Goal: Task Accomplishment & Management: Complete application form

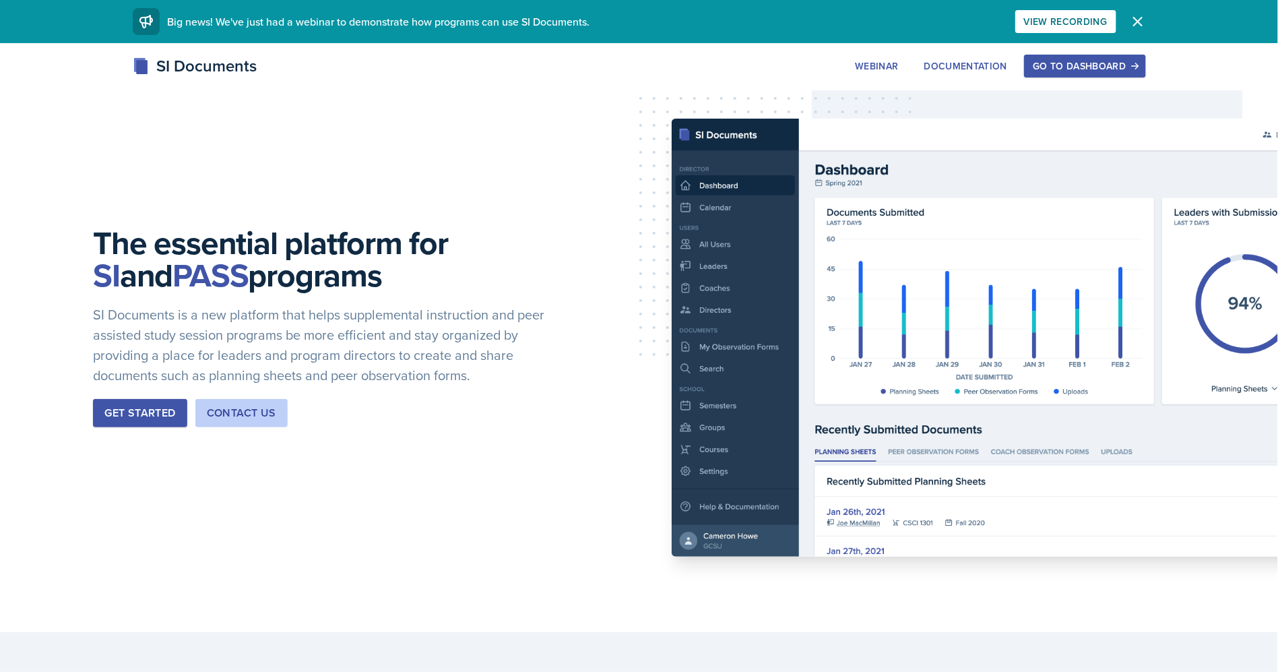
click at [1120, 70] on div "Go to Dashboard" at bounding box center [1085, 66] width 104 height 11
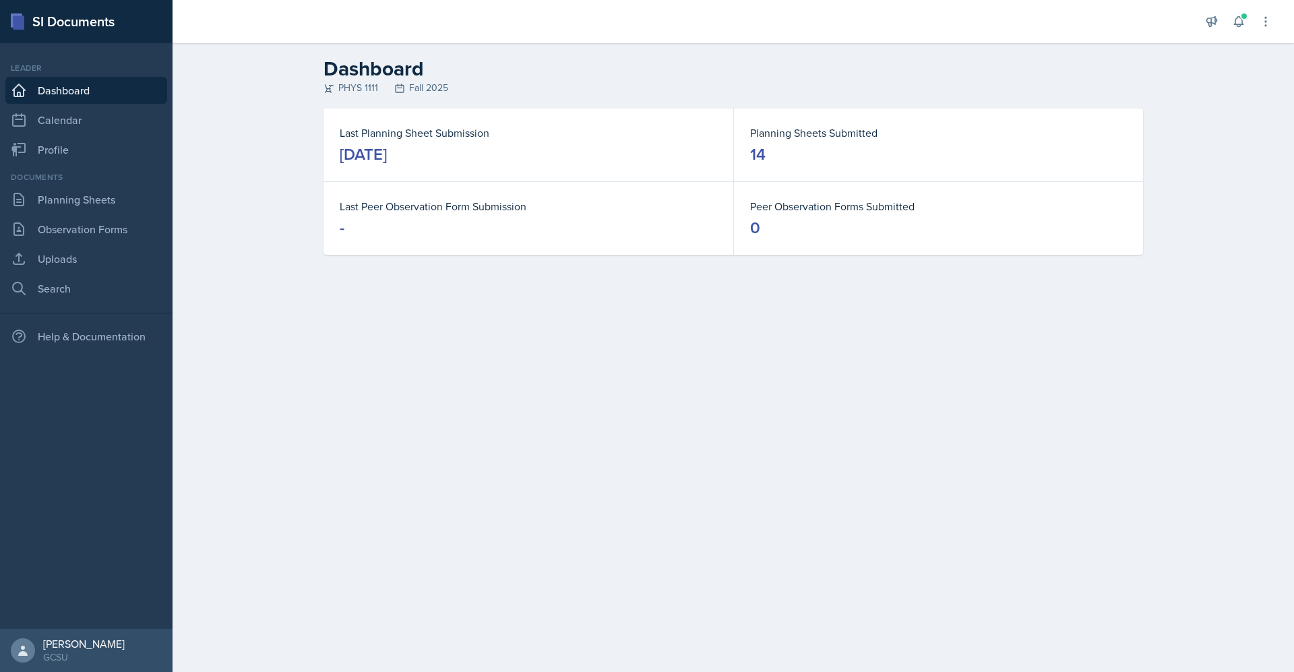
click at [56, 80] on link "Dashboard" at bounding box center [86, 90] width 162 height 27
click at [87, 204] on link "Planning Sheets" at bounding box center [86, 199] width 162 height 27
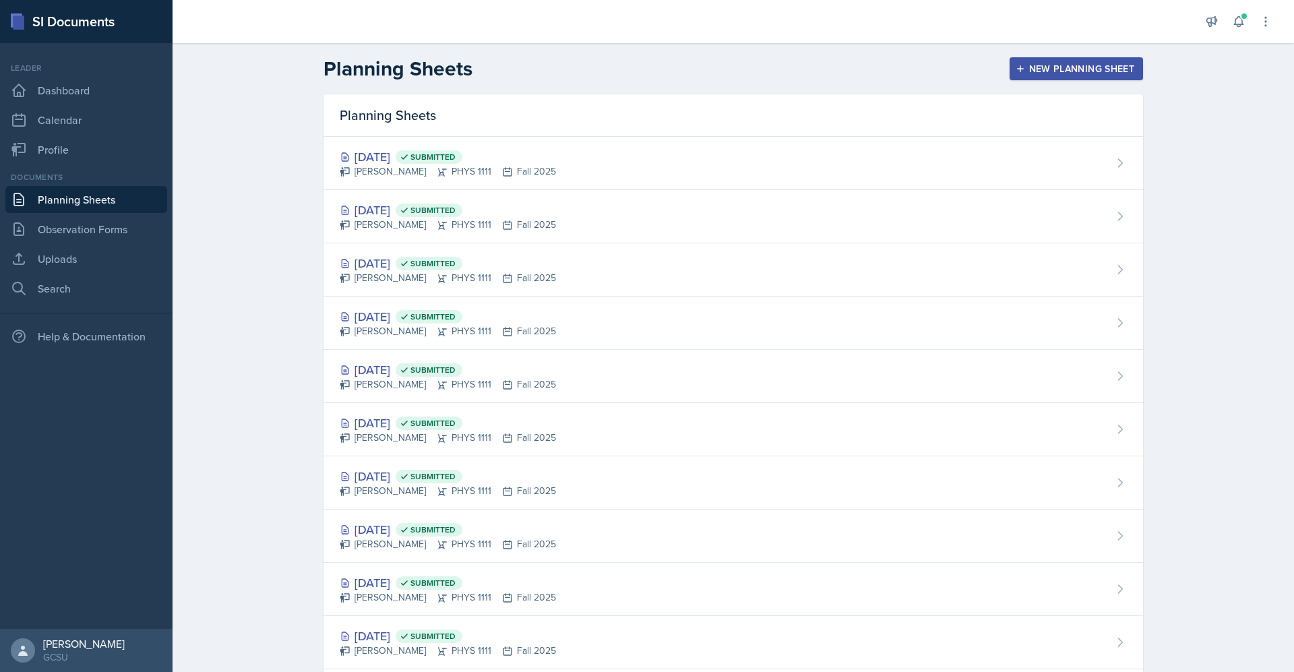
click at [1032, 70] on div "New Planning Sheet" at bounding box center [1076, 68] width 116 height 11
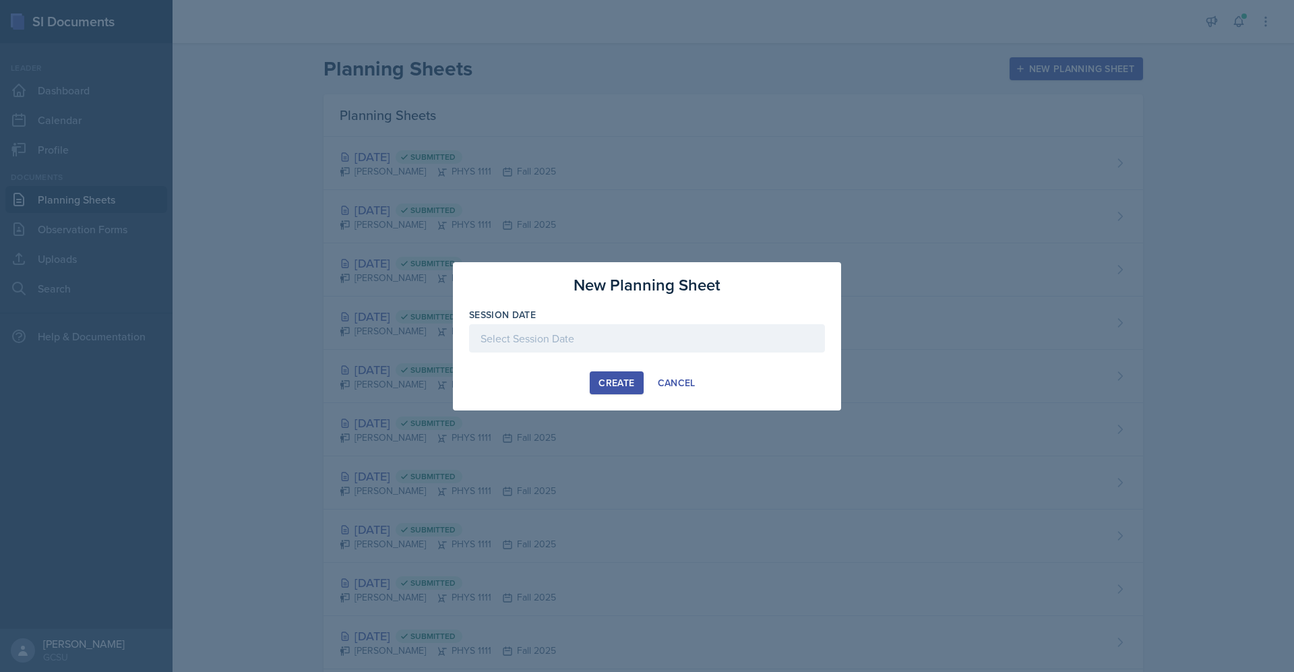
click at [637, 346] on div at bounding box center [647, 338] width 356 height 28
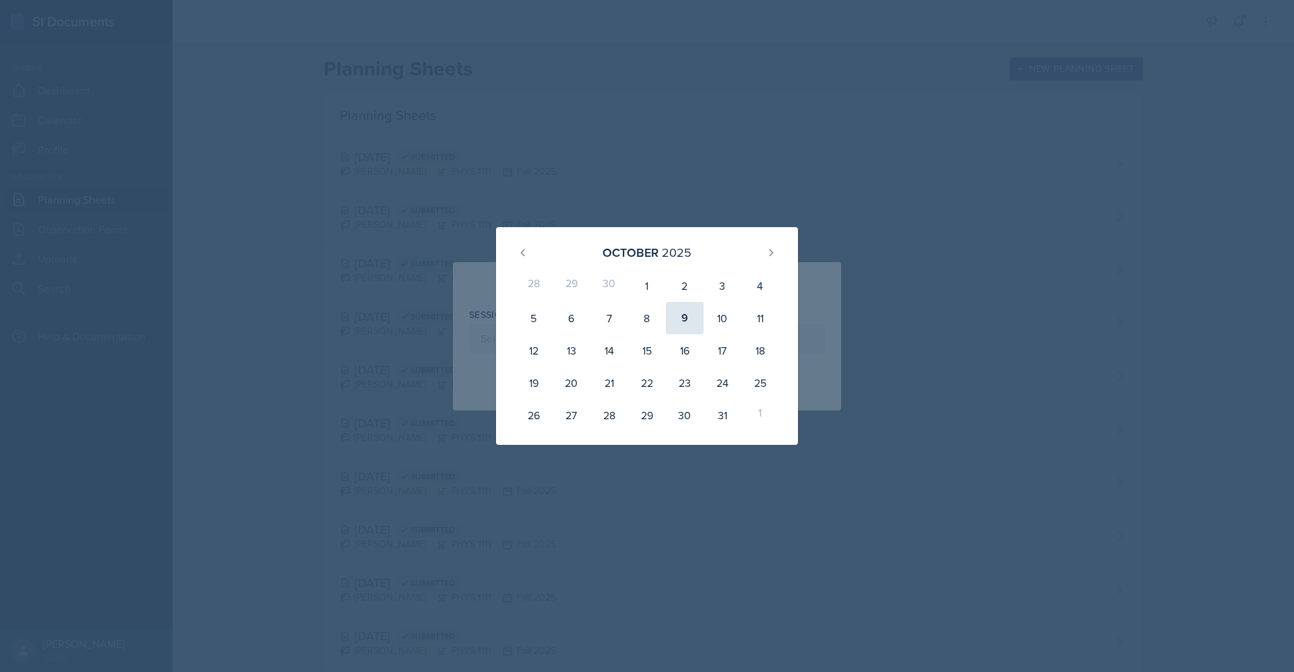
click at [687, 326] on div "9" at bounding box center [685, 318] width 38 height 32
type input "[DATE]"
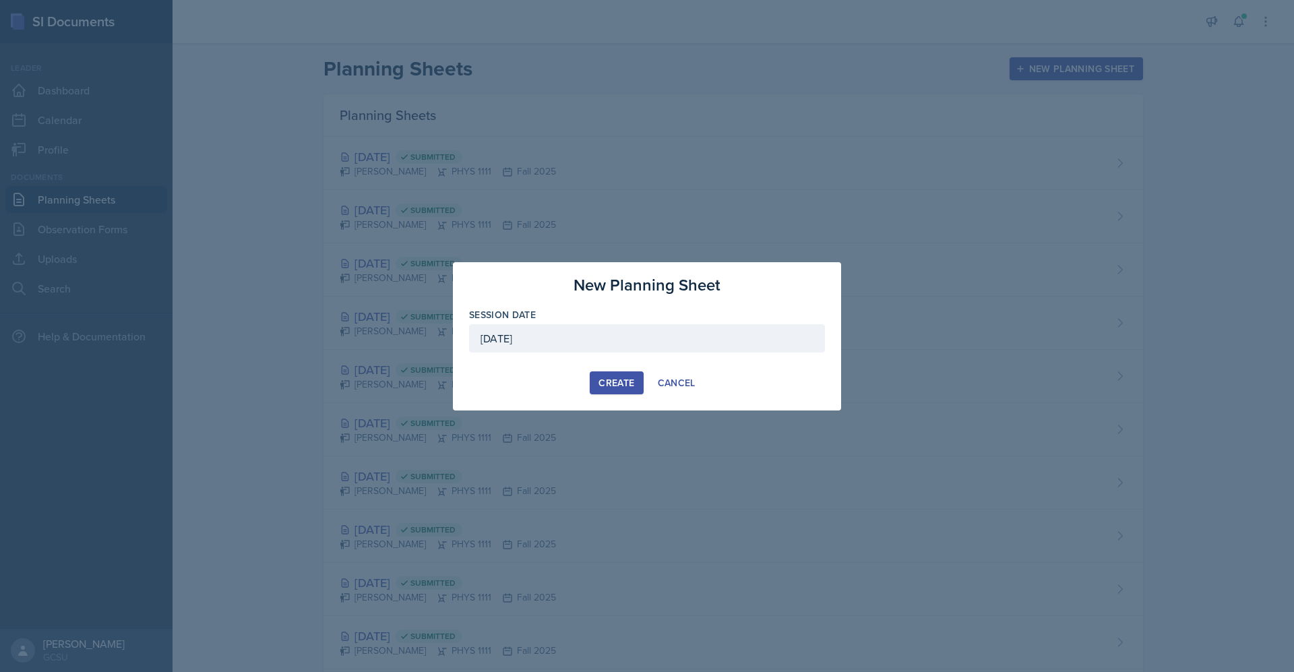
click at [633, 372] on button "Create" at bounding box center [616, 382] width 53 height 23
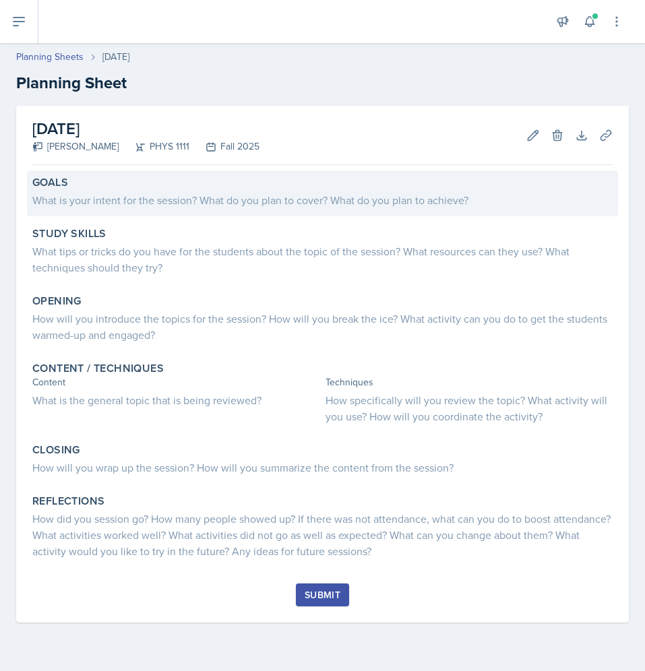
click at [113, 198] on div "What is your intent for the session? What do you plan to cover? What do you pla…" at bounding box center [322, 200] width 580 height 16
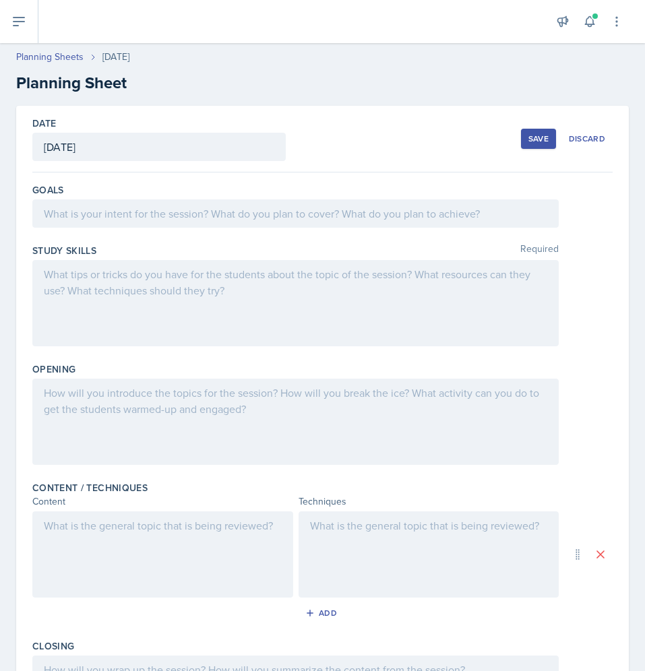
click at [145, 224] on div at bounding box center [295, 213] width 526 height 28
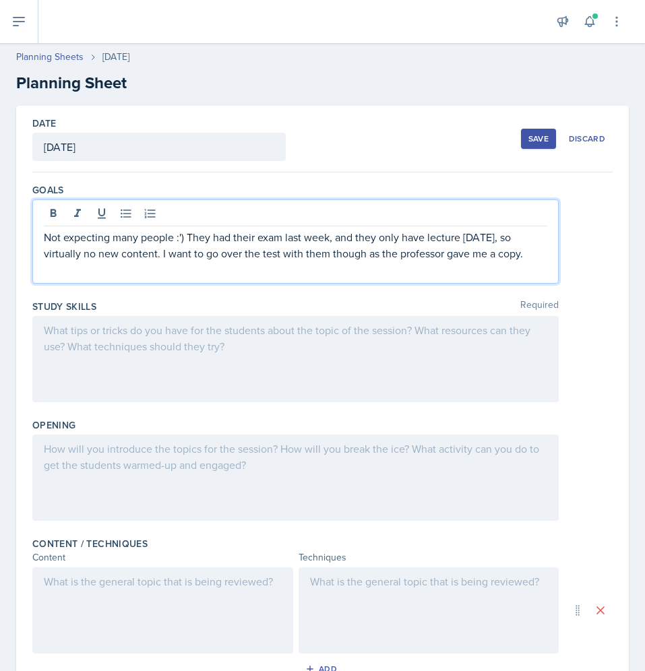
click at [170, 241] on p "Not expecting many people :') They had their exam last week, and they only have…" at bounding box center [295, 245] width 503 height 32
click at [168, 240] on p "Not expecting many people :') They had their exam last week, and they only have…" at bounding box center [295, 245] width 503 height 32
click at [172, 240] on p "Not expecting many people :') They had their exam last week, and they only have…" at bounding box center [295, 245] width 503 height 32
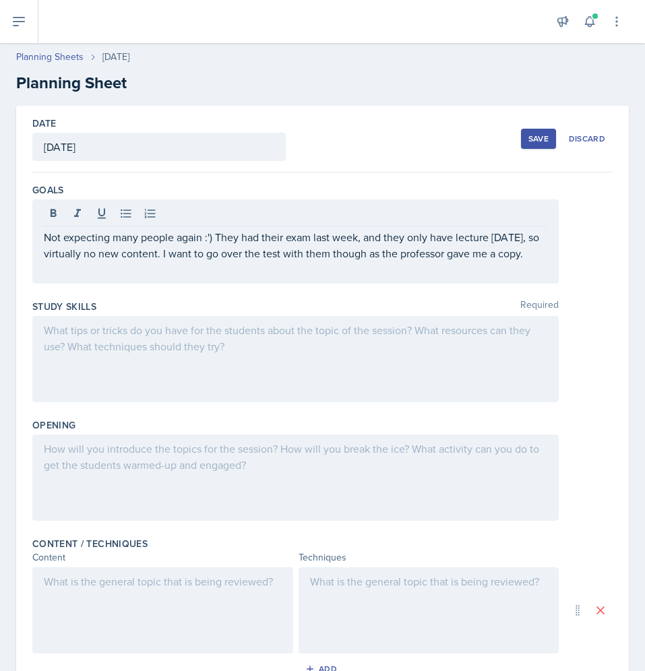
click at [92, 356] on div at bounding box center [295, 359] width 526 height 86
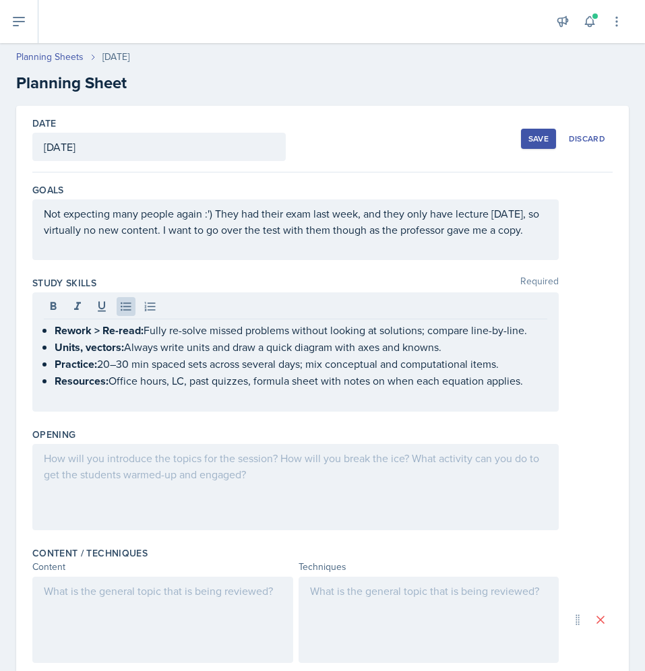
click at [152, 488] on div at bounding box center [295, 487] width 526 height 86
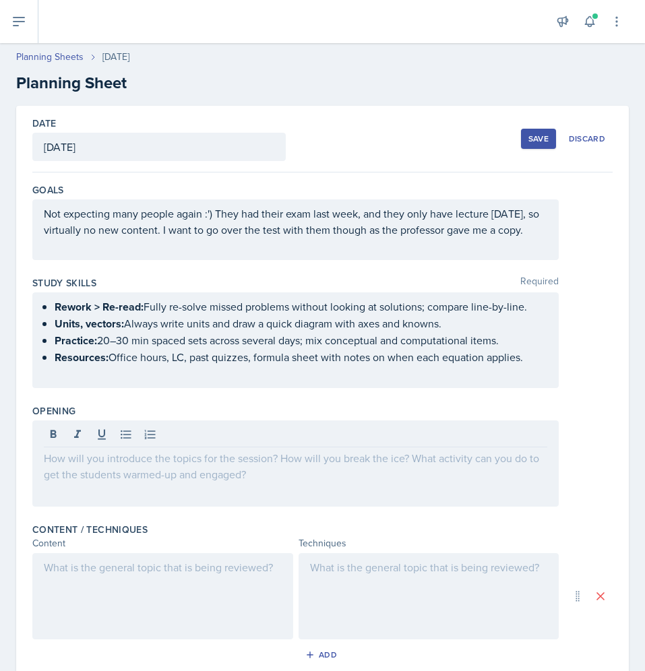
click at [92, 484] on div at bounding box center [295, 463] width 526 height 86
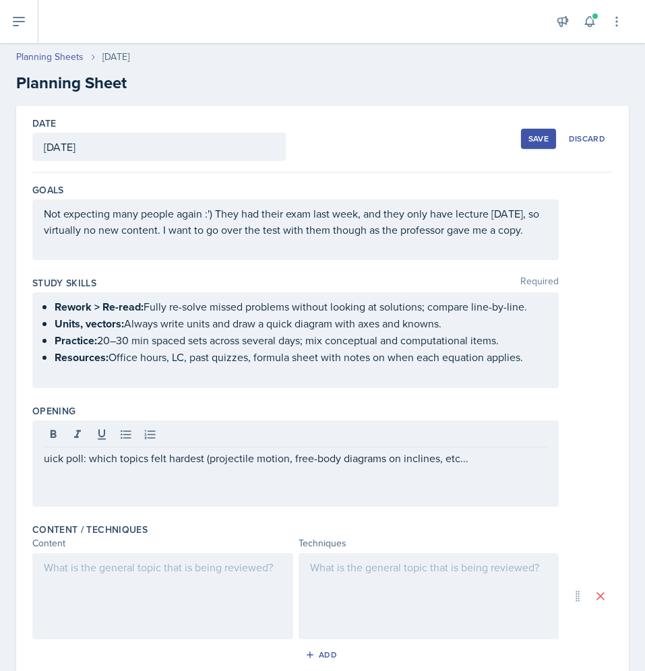
click at [43, 477] on div "uick poll: which topics felt hardest (projectile motion, free-body diagrams on …" at bounding box center [295, 463] width 526 height 86
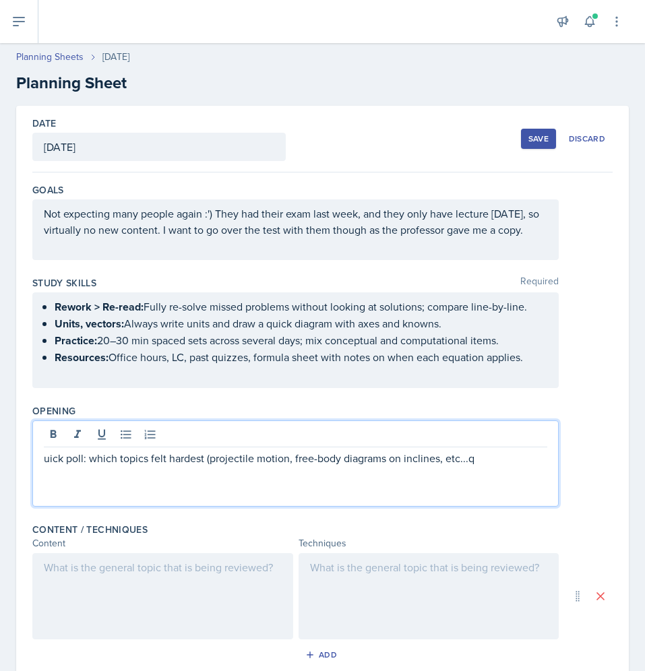
click at [49, 482] on p at bounding box center [295, 474] width 503 height 16
click at [46, 466] on p "uick poll: which topics felt hardest (projectile motion, free-body diagrams on …" at bounding box center [295, 458] width 503 height 16
click at [508, 466] on p "quick poll: which topics felt hardest (projectile motion, free-body diagrams on…" at bounding box center [295, 458] width 503 height 16
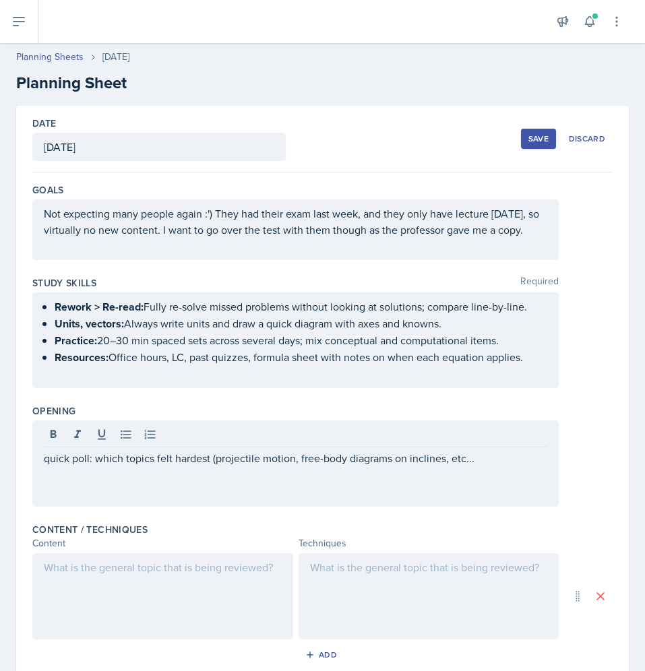
click at [156, 624] on div at bounding box center [162, 596] width 261 height 86
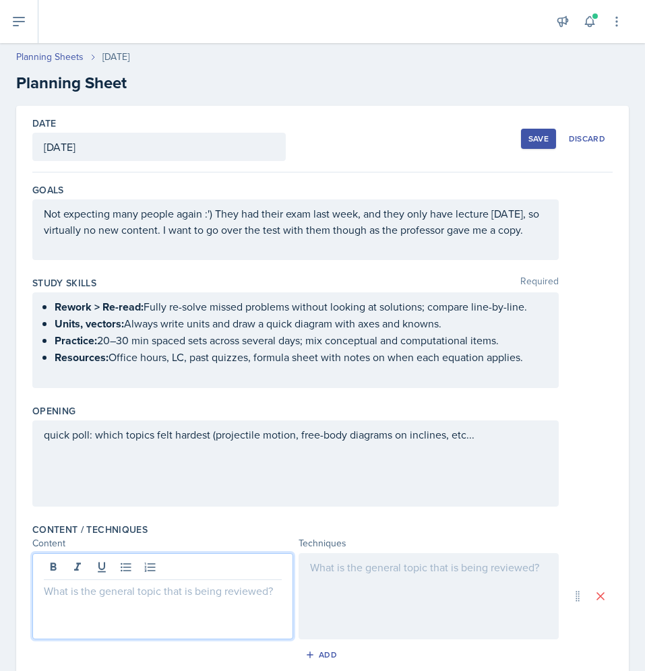
scroll to position [108, 0]
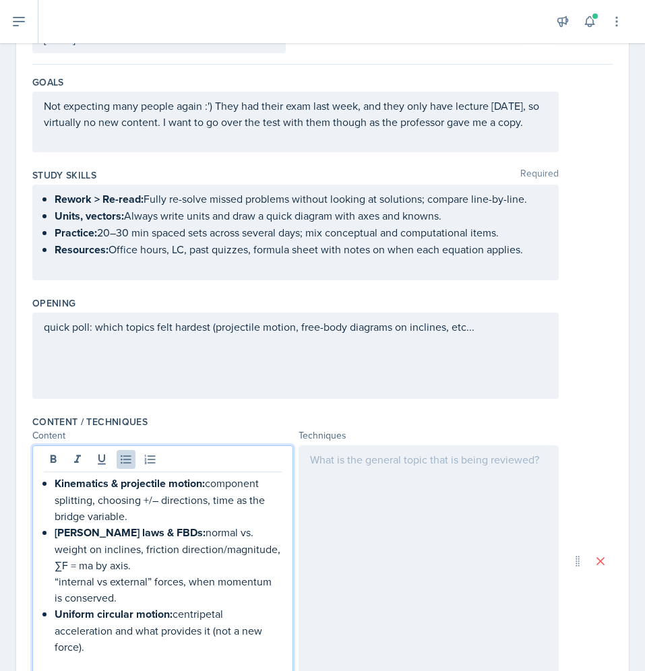
click at [377, 584] on div at bounding box center [428, 561] width 261 height 232
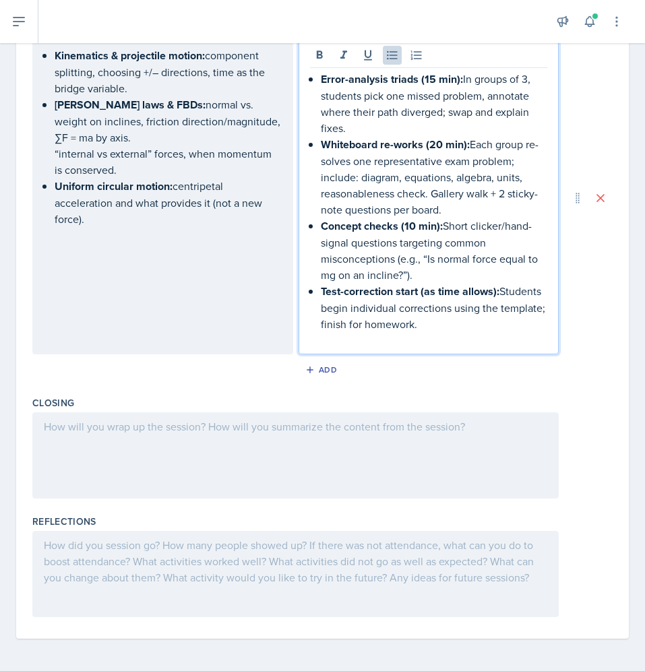
click at [213, 468] on div at bounding box center [295, 455] width 526 height 86
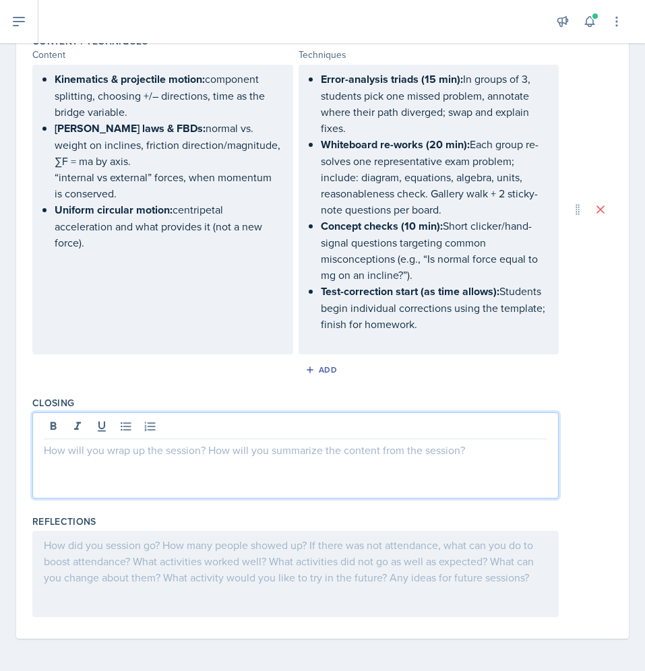
scroll to position [502, 0]
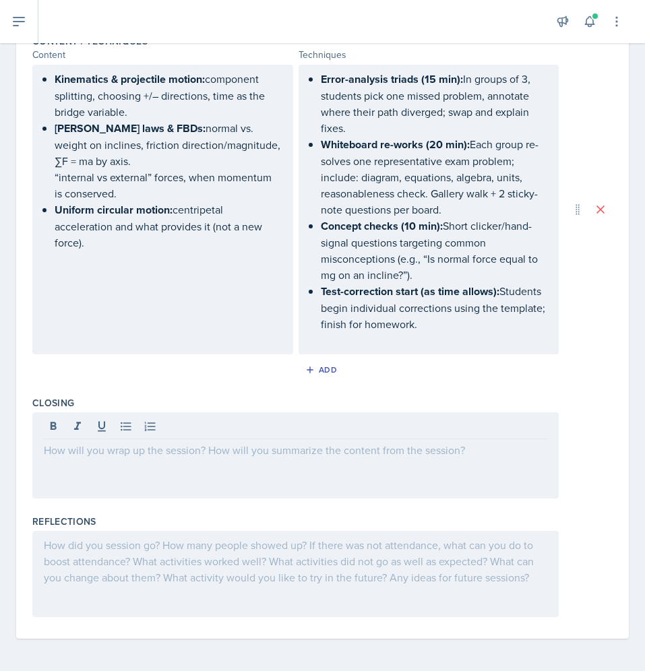
click at [94, 484] on div at bounding box center [295, 455] width 526 height 86
click at [94, 558] on div at bounding box center [295, 574] width 526 height 86
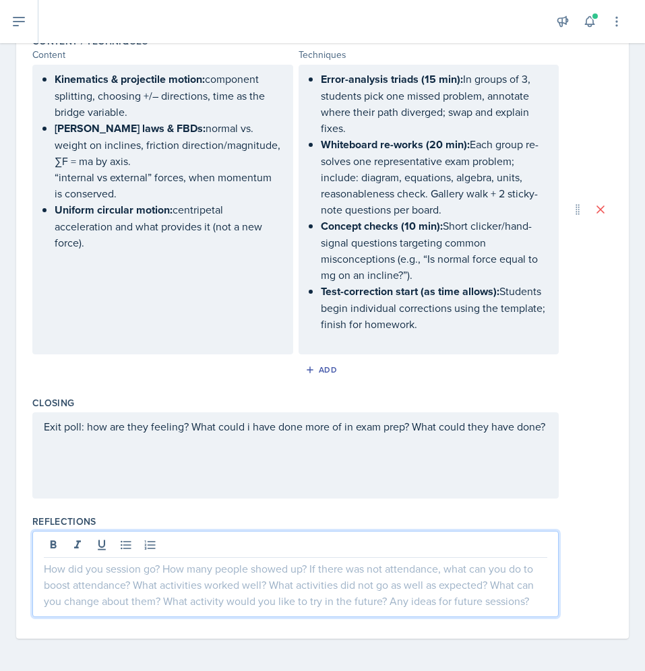
paste div
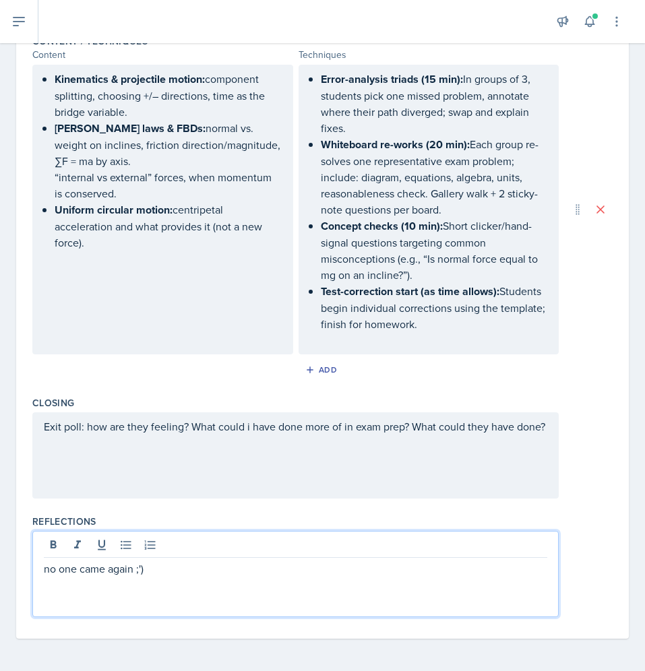
scroll to position [0, 0]
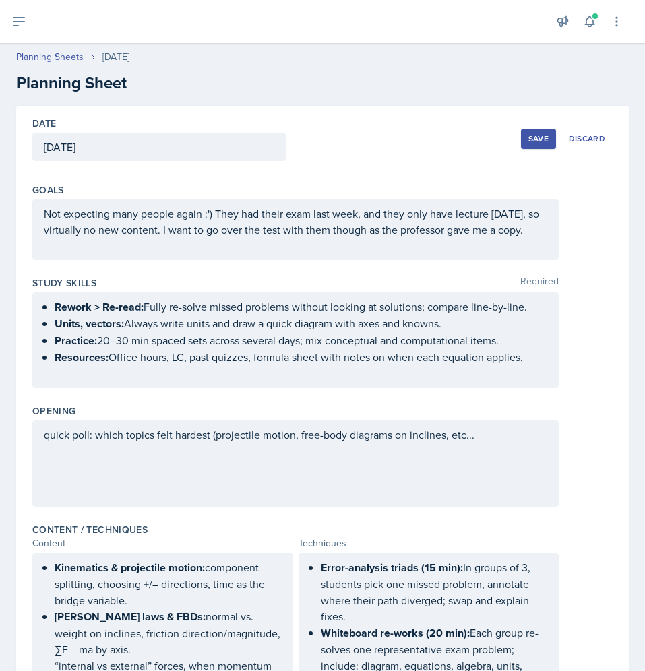
click at [528, 141] on div "Save" at bounding box center [538, 138] width 20 height 11
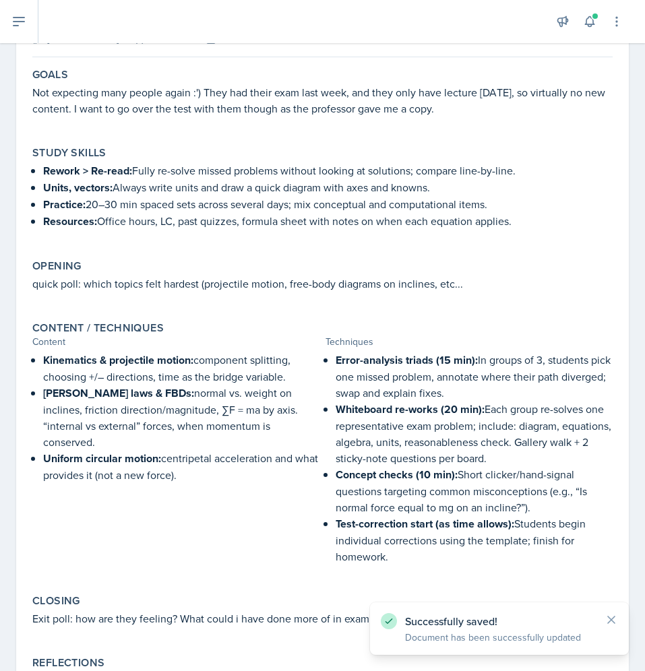
scroll to position [229, 0]
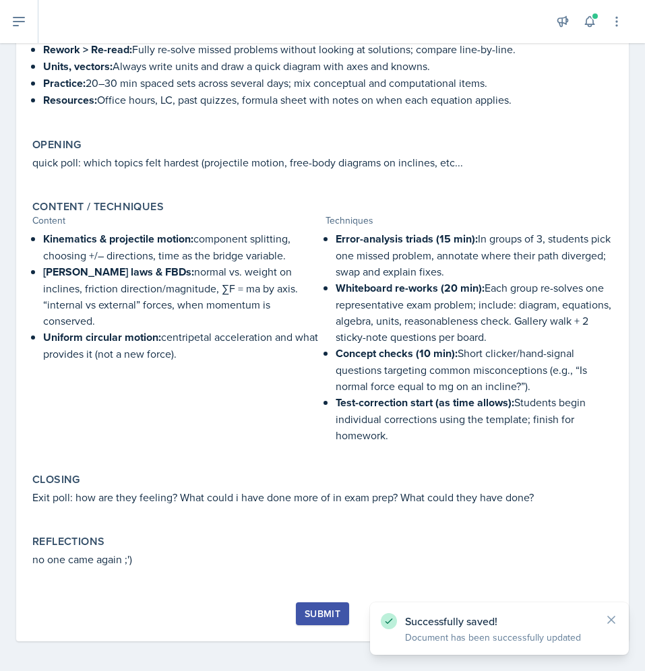
click at [296, 615] on button "Submit" at bounding box center [322, 613] width 53 height 23
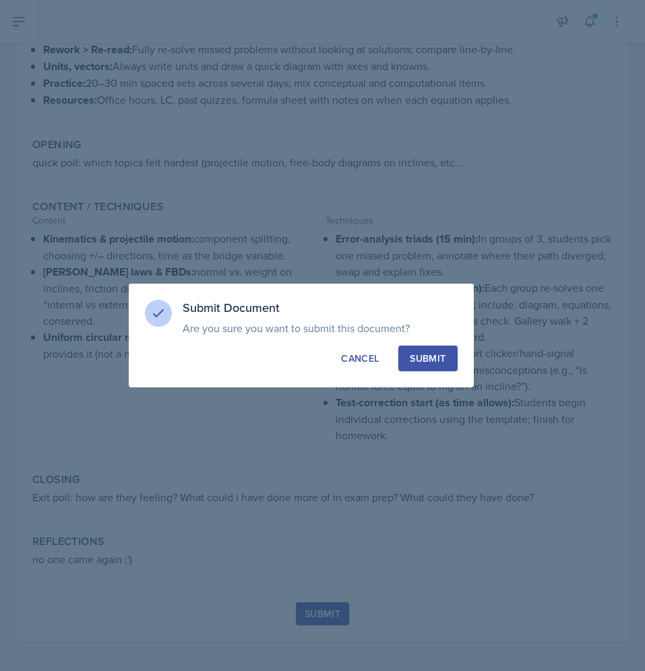
click at [442, 362] on div "Submit" at bounding box center [428, 358] width 36 height 13
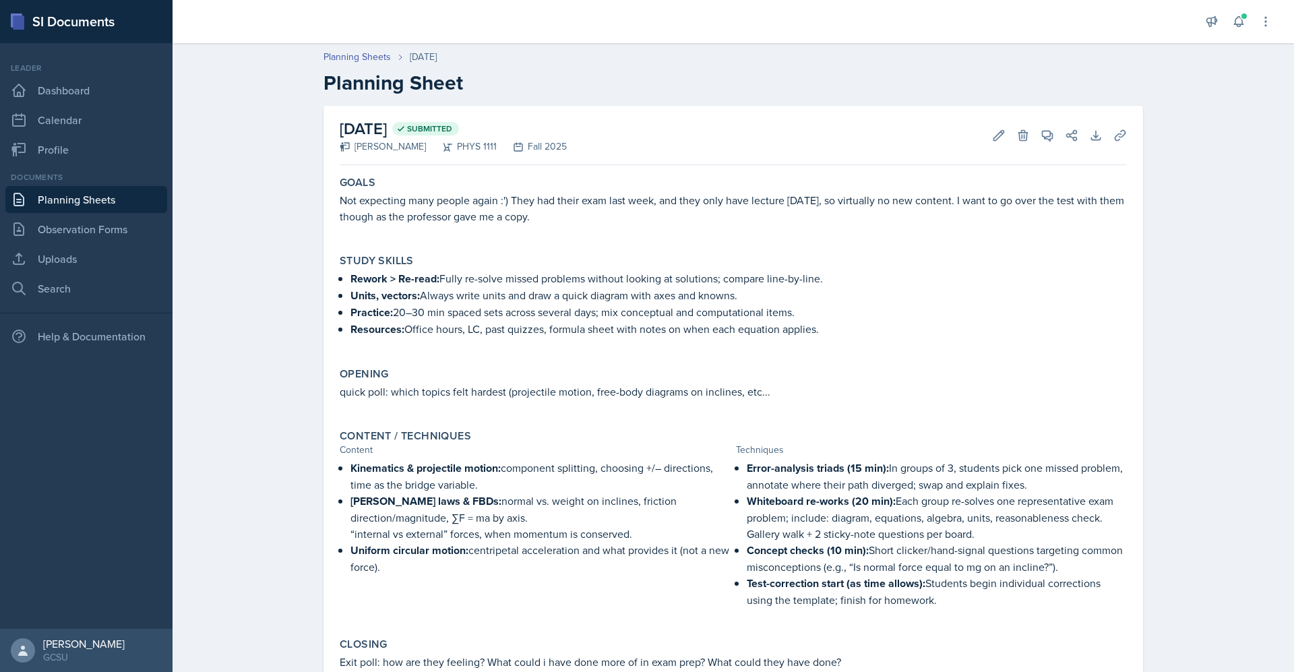
scroll to position [124, 0]
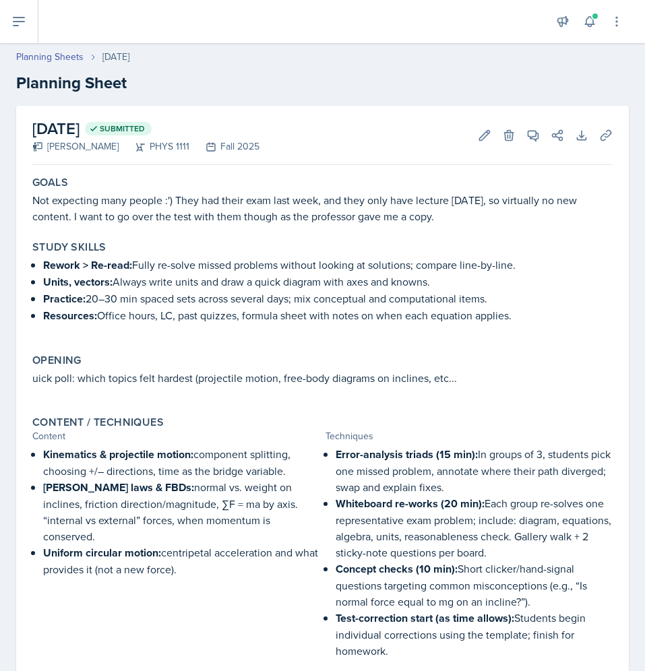
scroll to position [38, 0]
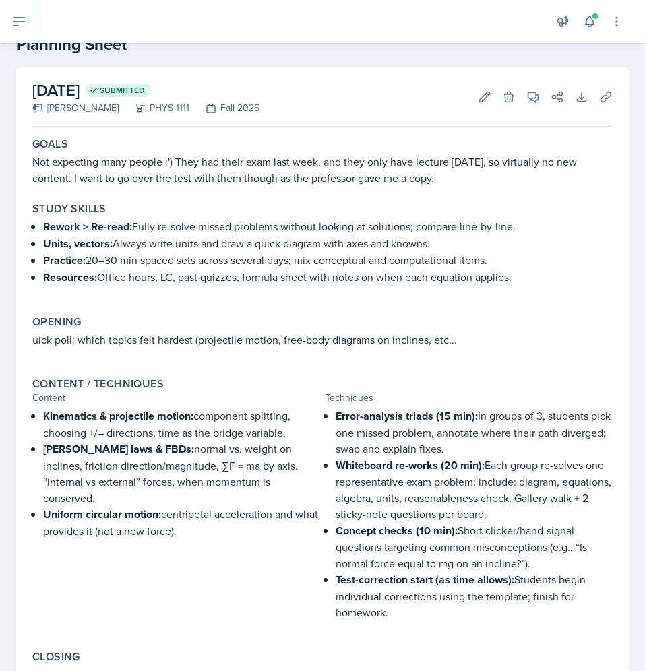
click at [390, 183] on p "Not expecting many people :') They had their exam last week, and they only have…" at bounding box center [322, 170] width 580 height 32
drag, startPoint x: 29, startPoint y: 158, endPoint x: 441, endPoint y: 181, distance: 413.0
click at [441, 181] on div "Goals Not expecting many people :') They had their exam last week, and they onl…" at bounding box center [322, 161] width 591 height 59
copy p "Not expecting many people :') They had their exam last week, and they only have…"
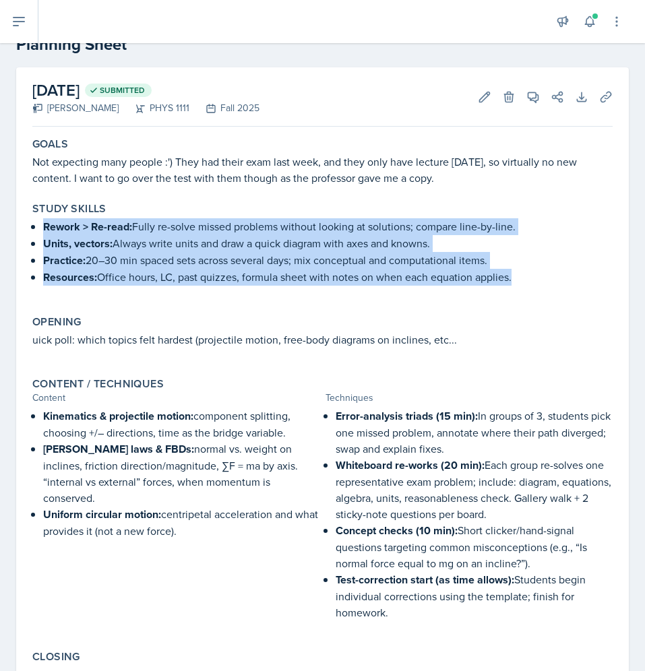
copy ul "Rework > Re-read: Fully re-solve missed problems without looking at solutions; …"
drag, startPoint x: 43, startPoint y: 226, endPoint x: 531, endPoint y: 285, distance: 491.4
click at [531, 285] on div "Rework > Re-read: Fully re-solve missed problems without looking at solutions; …" at bounding box center [322, 258] width 580 height 81
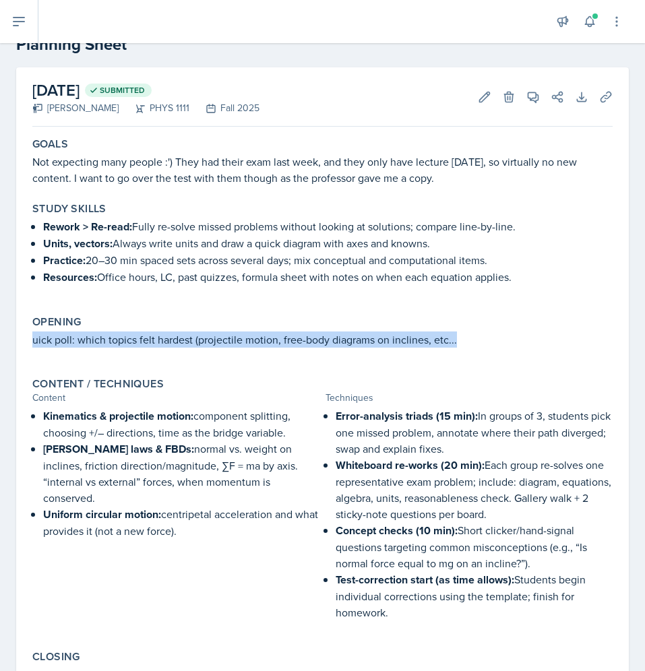
drag, startPoint x: 29, startPoint y: 340, endPoint x: 454, endPoint y: 342, distance: 425.2
click at [454, 342] on div "Opening uick poll: which topics felt hardest (projectile motion, free-body diag…" at bounding box center [322, 338] width 591 height 57
copy p "uick poll: which topics felt hardest (projectile motion, free-body diagrams on …"
click at [96, 446] on strong "[PERSON_NAME] laws & FBDs:" at bounding box center [118, 448] width 151 height 15
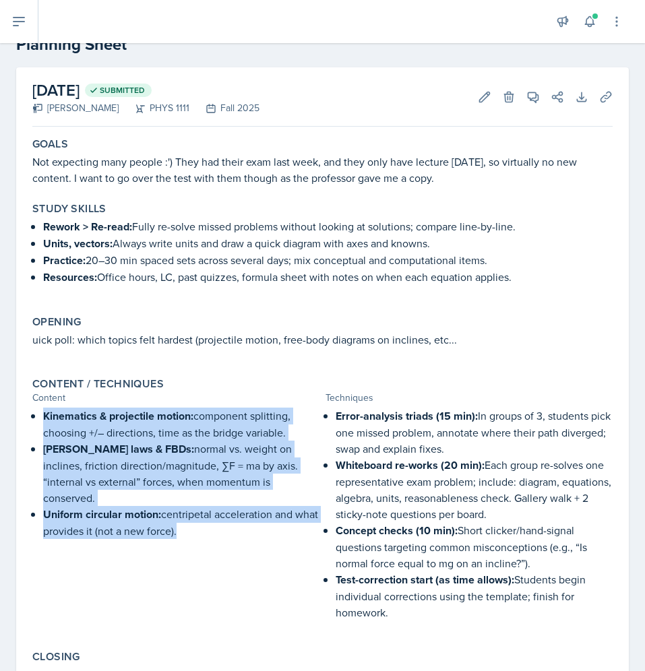
drag, startPoint x: 44, startPoint y: 412, endPoint x: 236, endPoint y: 544, distance: 232.1
click at [236, 544] on div "Kinematics & projectile motion: component splitting, choosing +/– directions, t…" at bounding box center [175, 521] width 287 height 226
copy ul "Kinematics & projectile motion: component splitting, choosing +/– directions, t…"
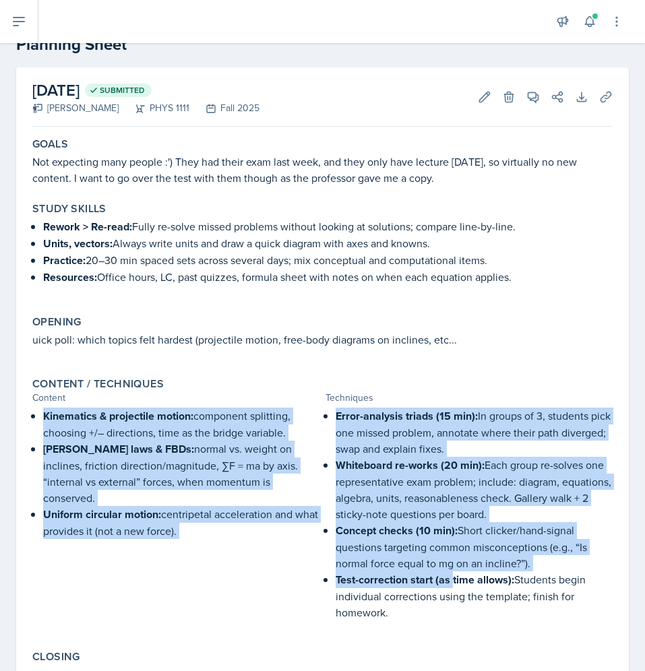
drag, startPoint x: 314, startPoint y: 415, endPoint x: 445, endPoint y: 579, distance: 209.5
click at [445, 579] on div "Kinematics & projectile motion: component splitting, choosing +/– directions, t…" at bounding box center [322, 521] width 580 height 226
click at [445, 579] on strong "Test-correction start (as time allows):" at bounding box center [425, 579] width 179 height 15
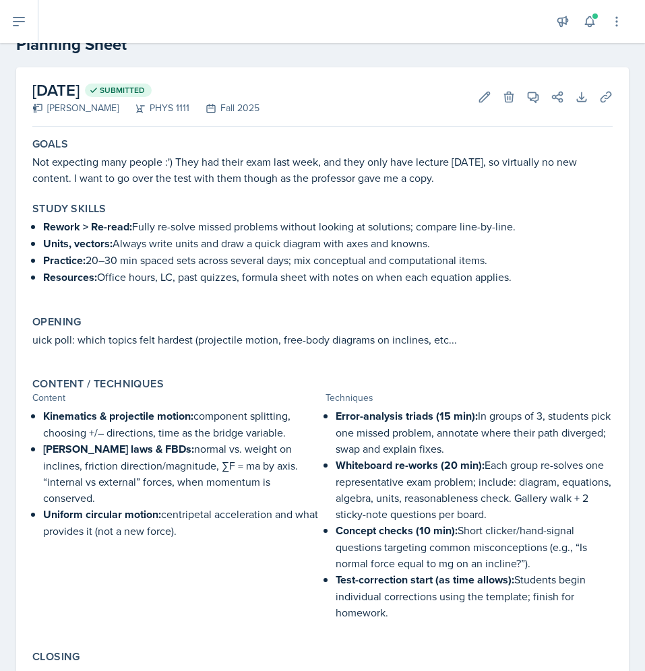
drag, startPoint x: 328, startPoint y: 410, endPoint x: 411, endPoint y: 610, distance: 216.0
click at [411, 610] on ul "Error-analysis triads (15 min): In groups of 3, students pick one missed proble…" at bounding box center [474, 514] width 277 height 213
copy ul "Error-analysis triads (15 min): In groups of 3, students pick one missed proble…"
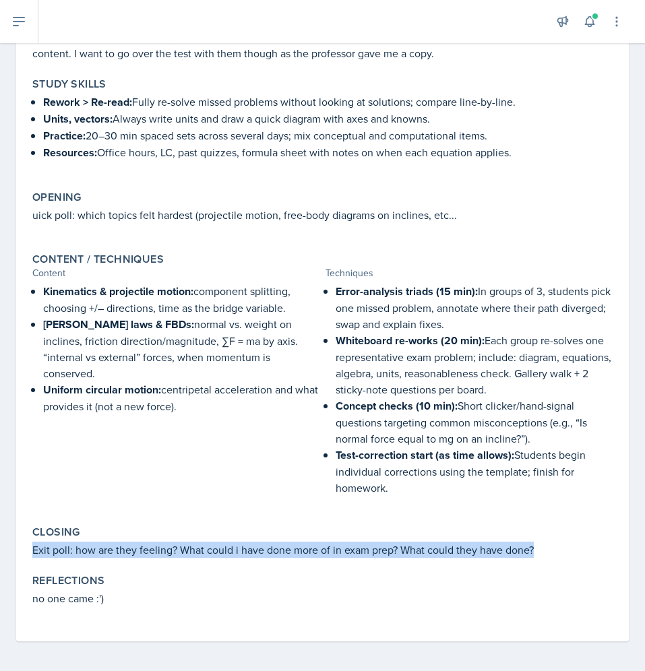
drag, startPoint x: 29, startPoint y: 548, endPoint x: 537, endPoint y: 550, distance: 508.0
click at [537, 550] on div "Closing Exit poll: how are they feeling? What could i have done more of in exam…" at bounding box center [322, 541] width 591 height 43
copy p "Exit poll: how are they feeling? What could i have done more of in exam prep? W…"
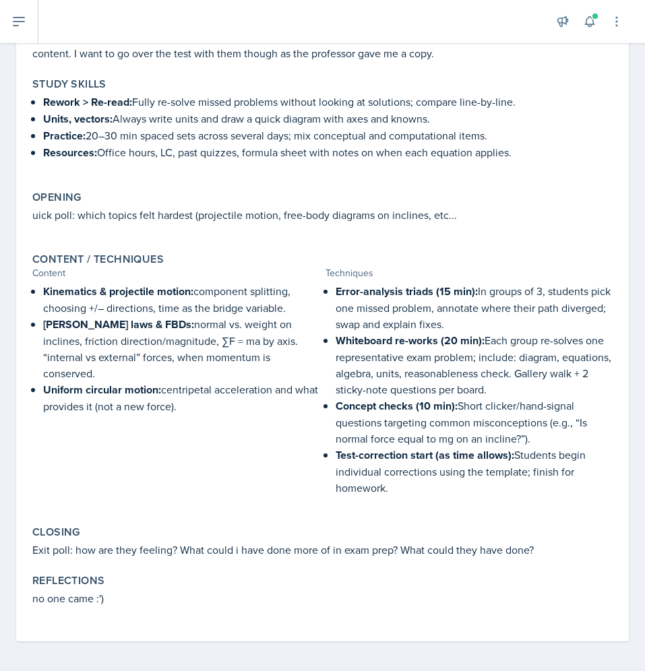
click at [34, 633] on div "Goals Not expecting many people :') They had their exam last week, and they onl…" at bounding box center [322, 324] width 580 height 634
drag, startPoint x: 31, startPoint y: 596, endPoint x: 154, endPoint y: 598, distance: 122.6
click at [154, 598] on div "Reflections no one came :')" at bounding box center [322, 597] width 591 height 57
copy p "no one came :')"
